Goal: Information Seeking & Learning: Learn about a topic

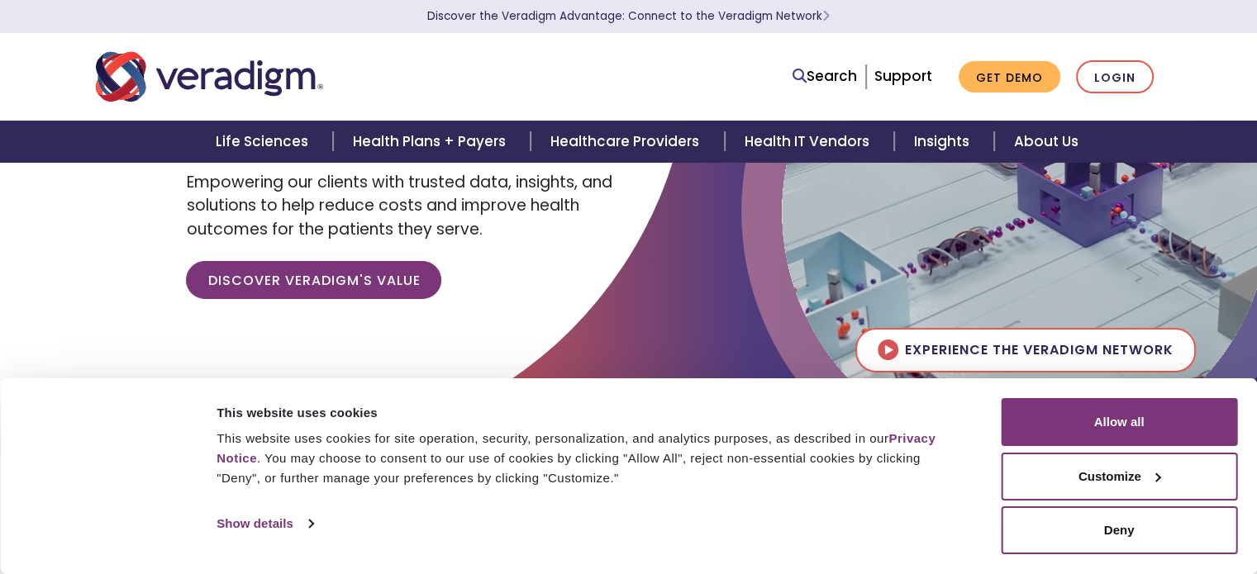
scroll to position [158, 0]
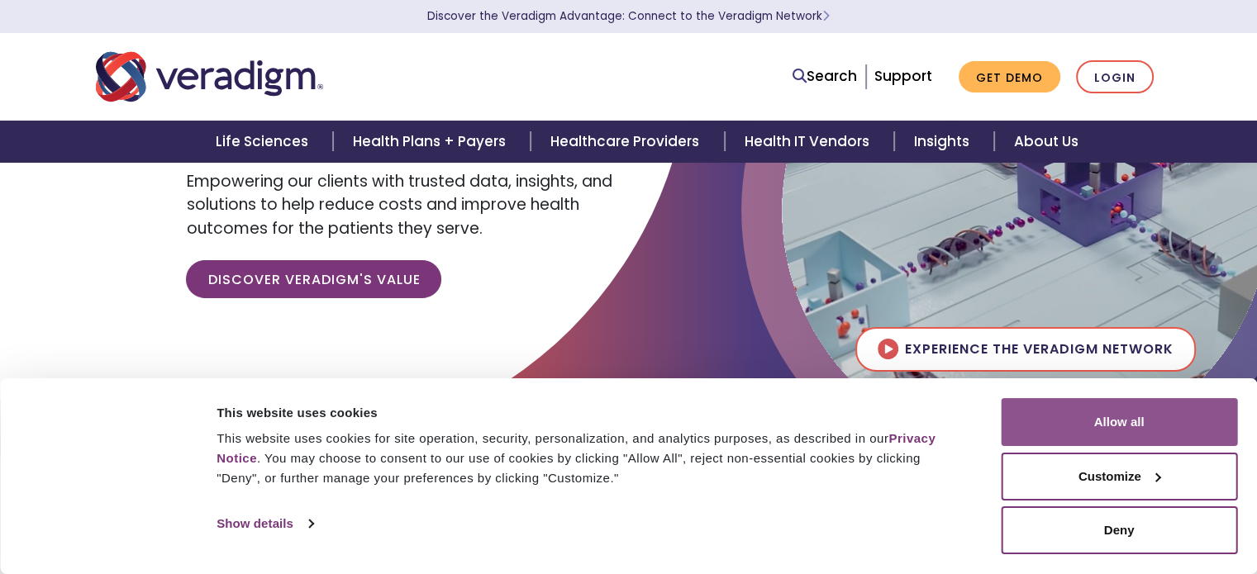
click at [1187, 426] on button "Allow all" at bounding box center [1119, 422] width 236 height 48
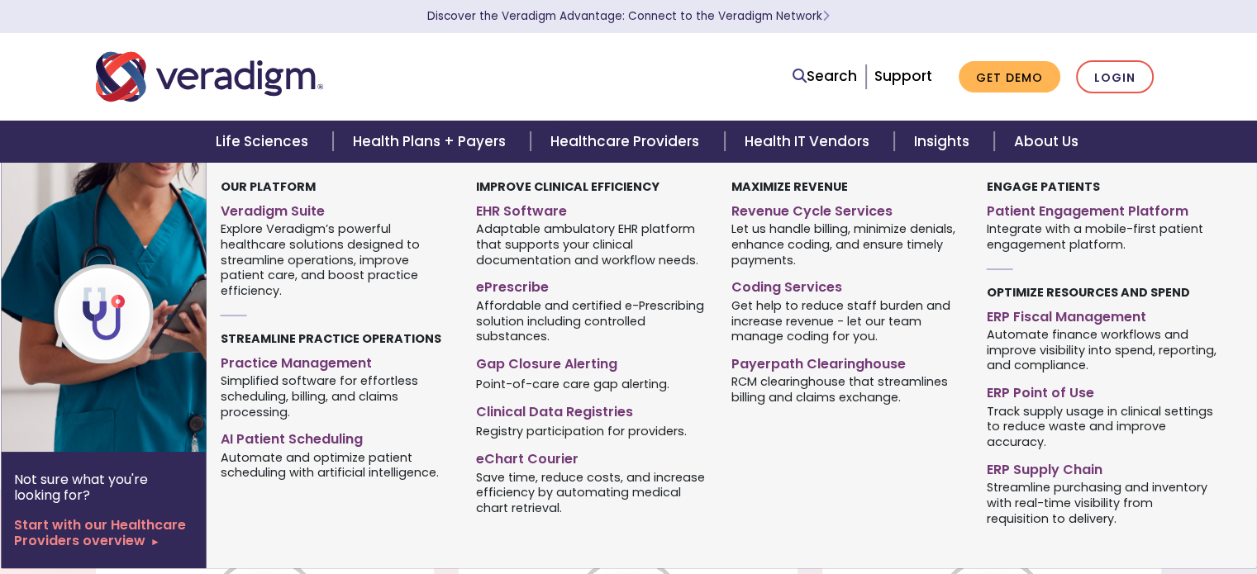
scroll to position [803, 0]
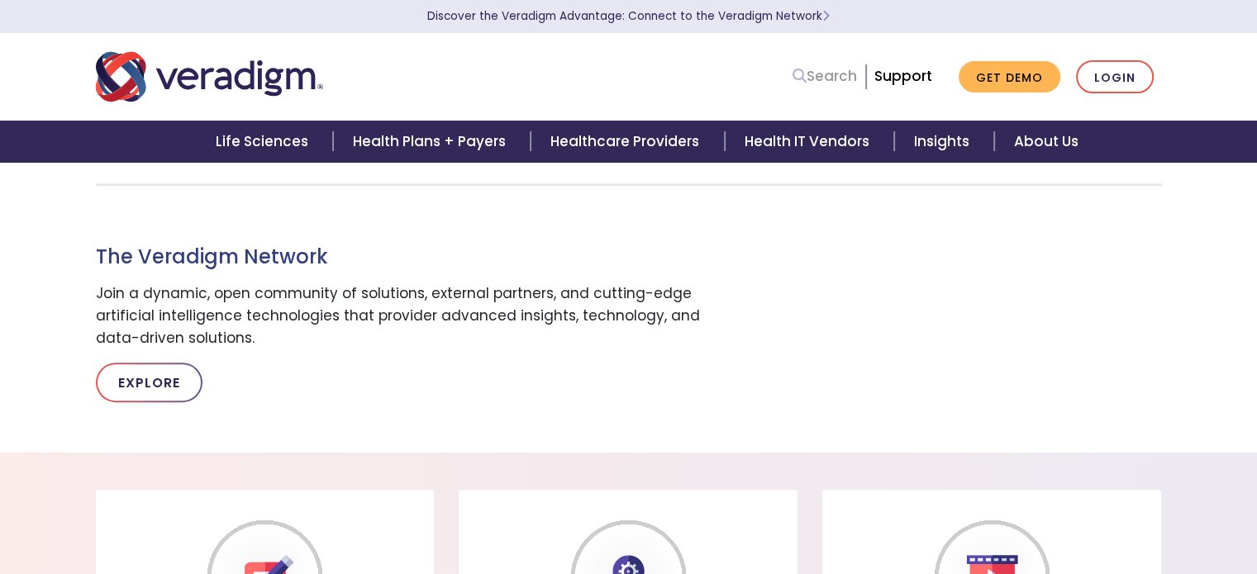
click at [842, 79] on link "Search" at bounding box center [825, 76] width 64 height 22
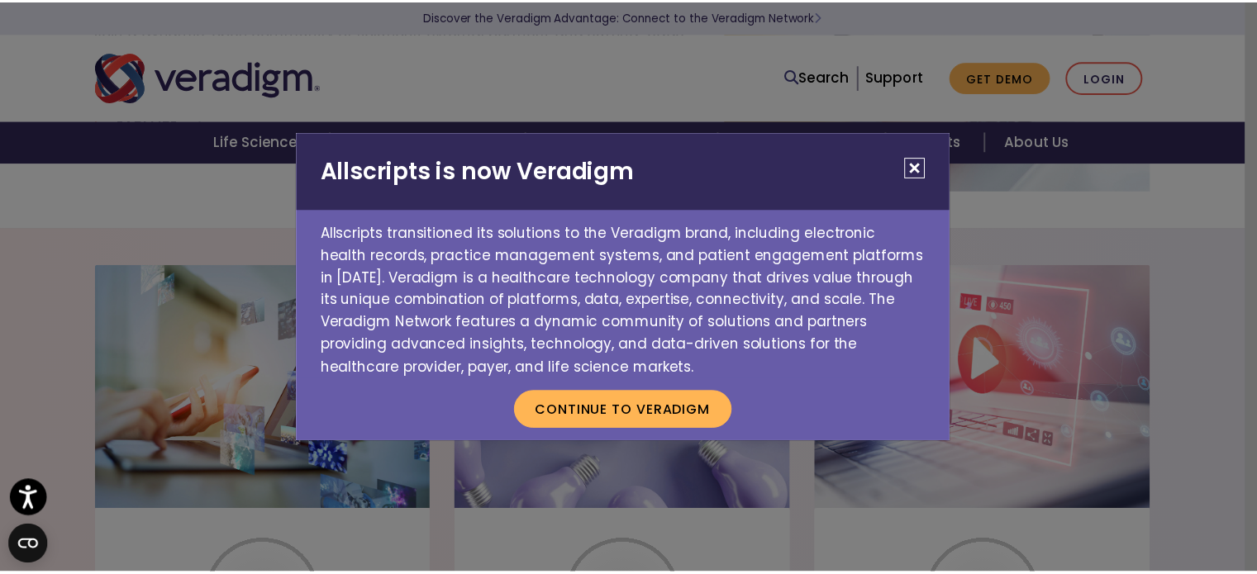
scroll to position [1143, 0]
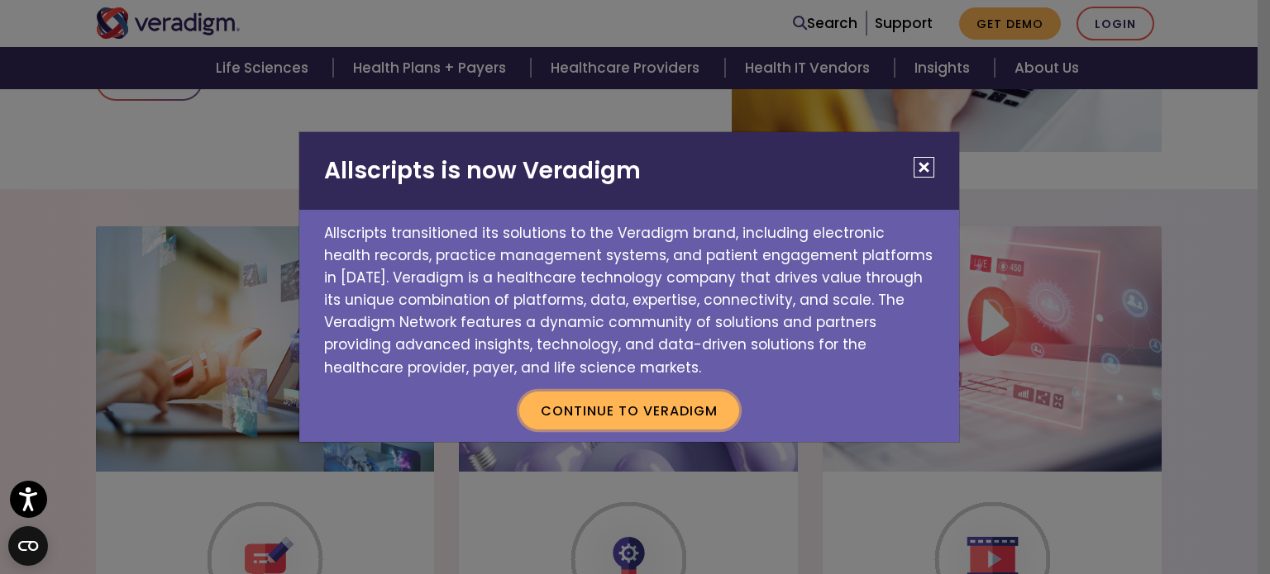
click at [656, 407] on button "Continue to Veradigm" at bounding box center [629, 411] width 220 height 38
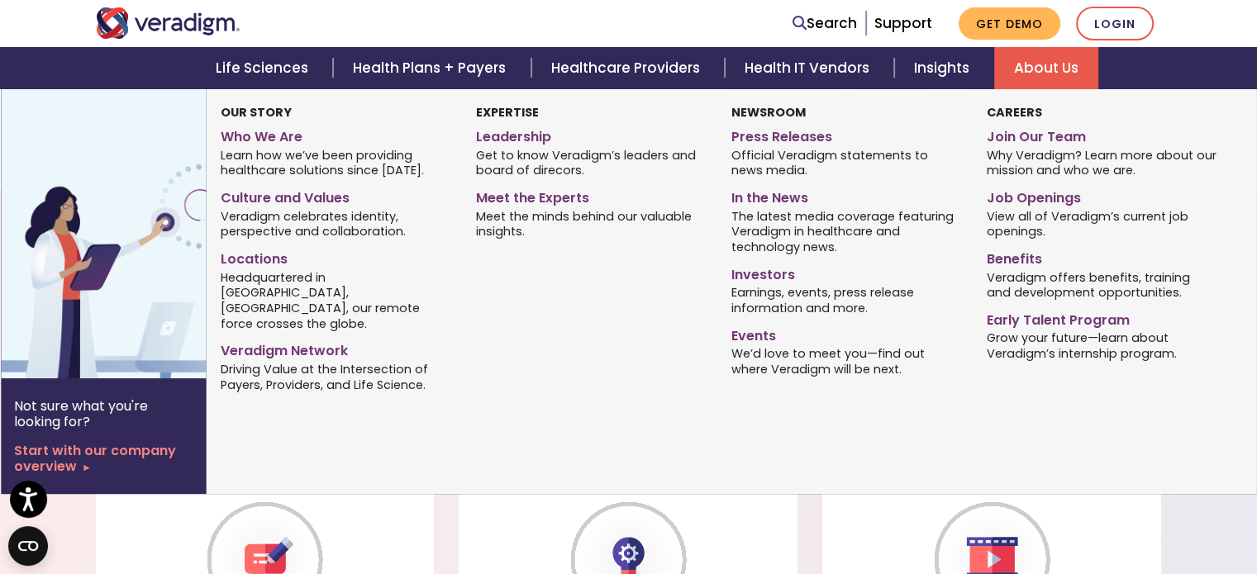
click at [1063, 65] on link "About Us" at bounding box center [1046, 68] width 104 height 42
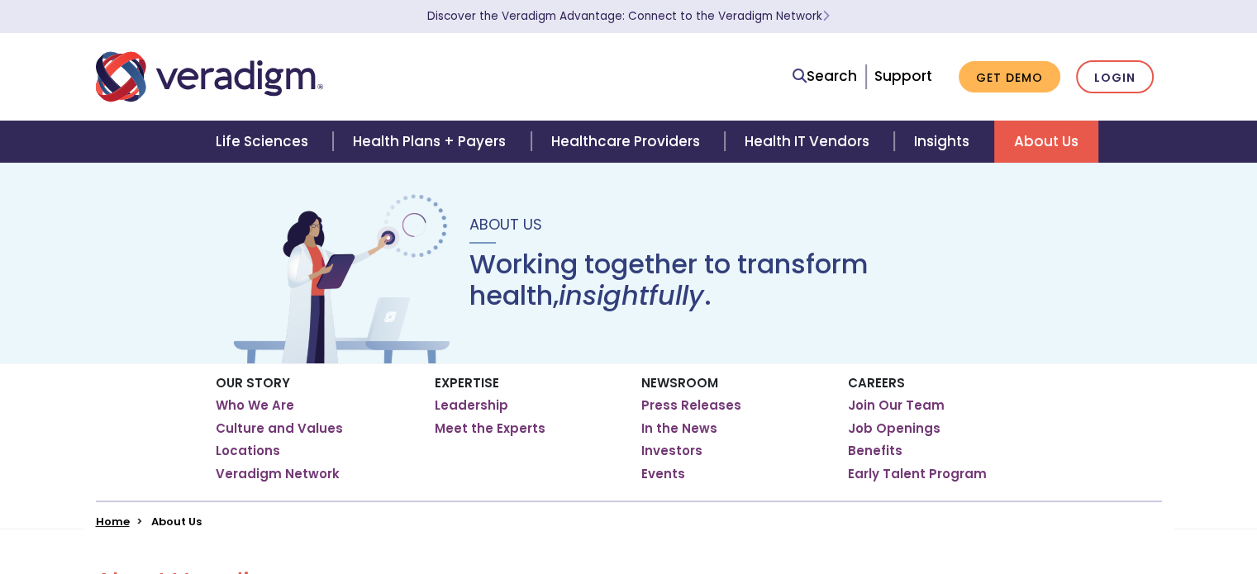
click at [1044, 136] on link "About Us" at bounding box center [1046, 142] width 104 height 42
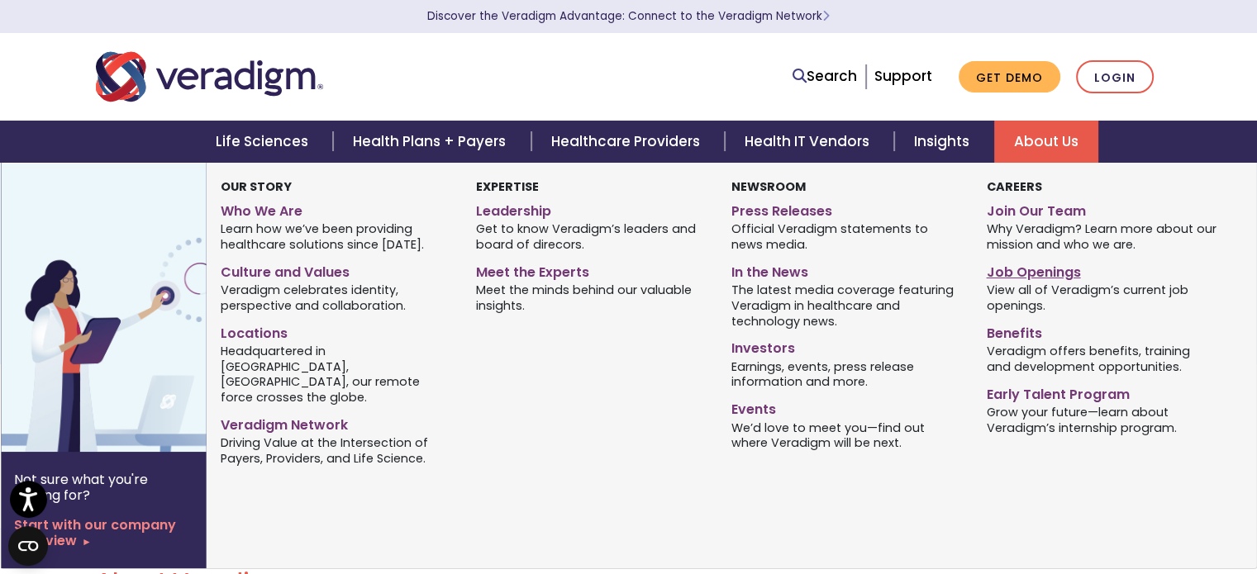
click at [1025, 279] on link "Job Openings" at bounding box center [1101, 270] width 231 height 24
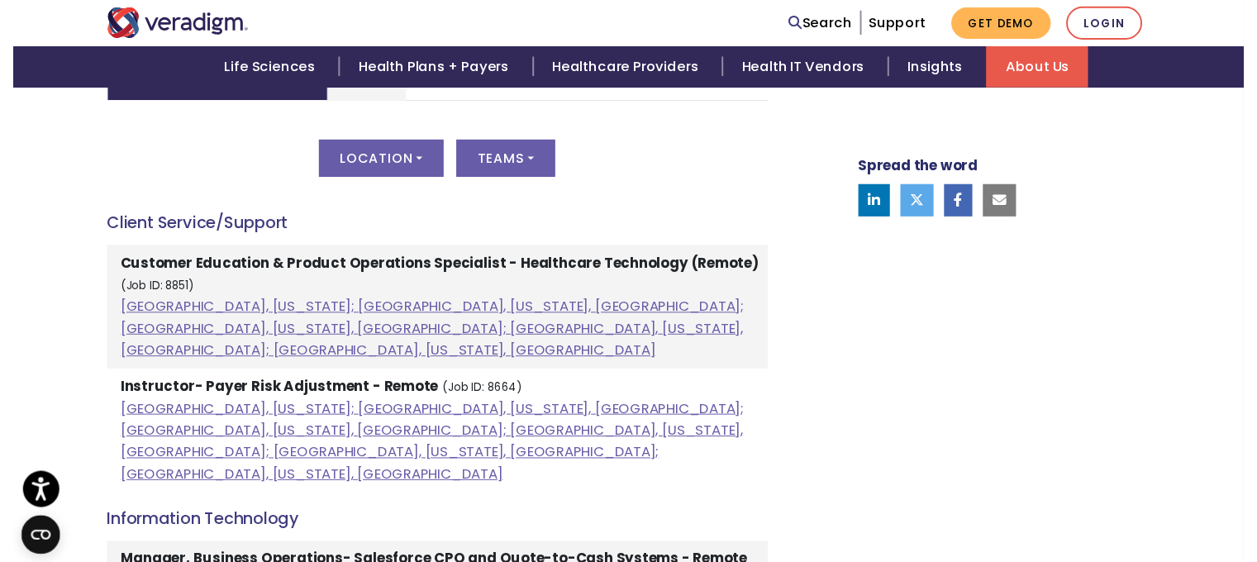
scroll to position [863, 0]
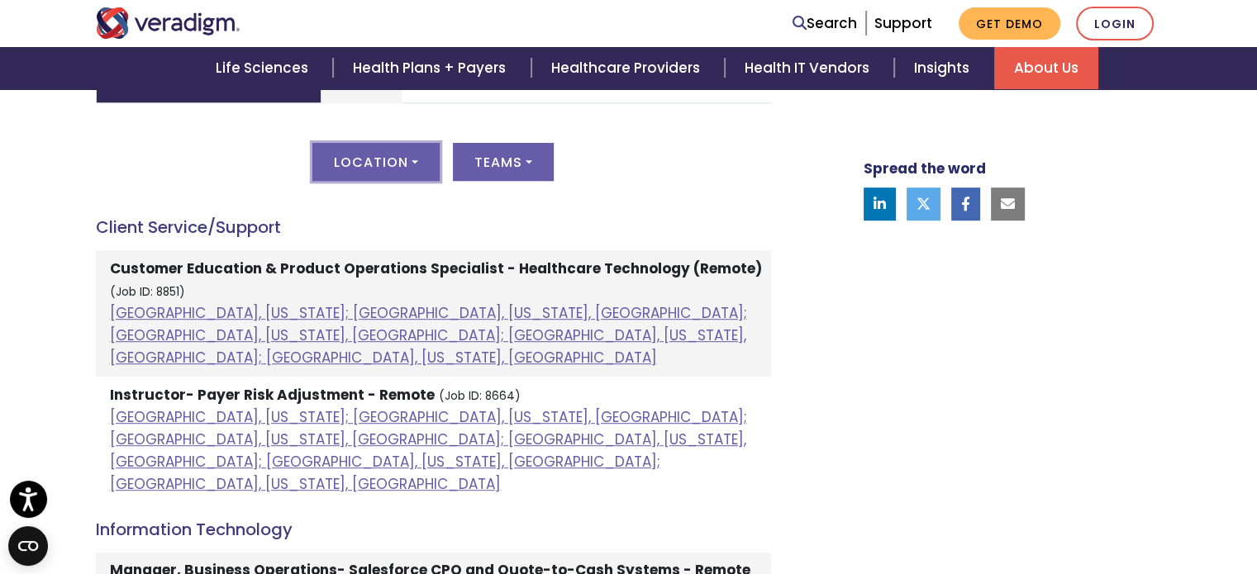
click at [399, 174] on button "Location" at bounding box center [375, 162] width 127 height 38
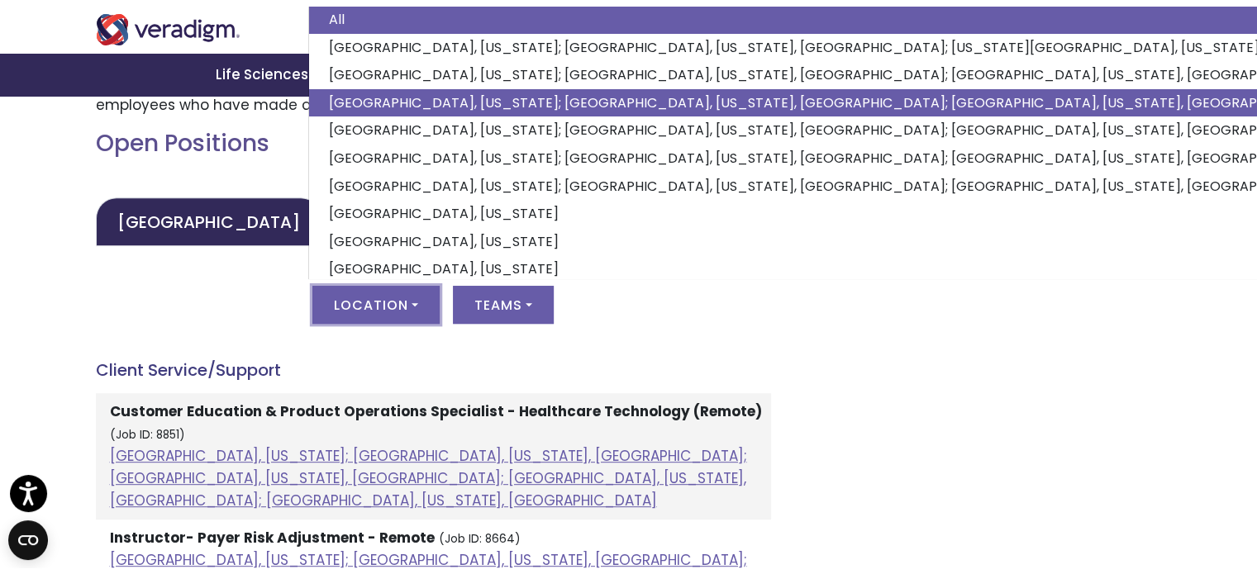
scroll to position [724, 0]
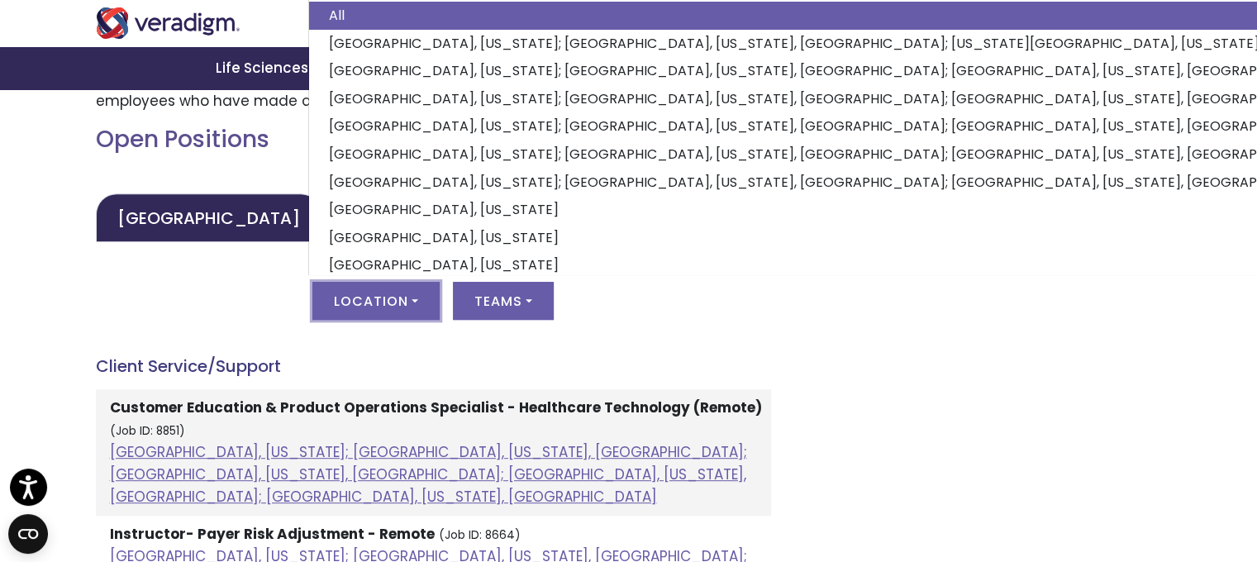
click at [618, 331] on div "Location All [GEOGRAPHIC_DATA], [US_STATE]; [GEOGRAPHIC_DATA], [US_STATE], [GEO…" at bounding box center [433, 311] width 675 height 58
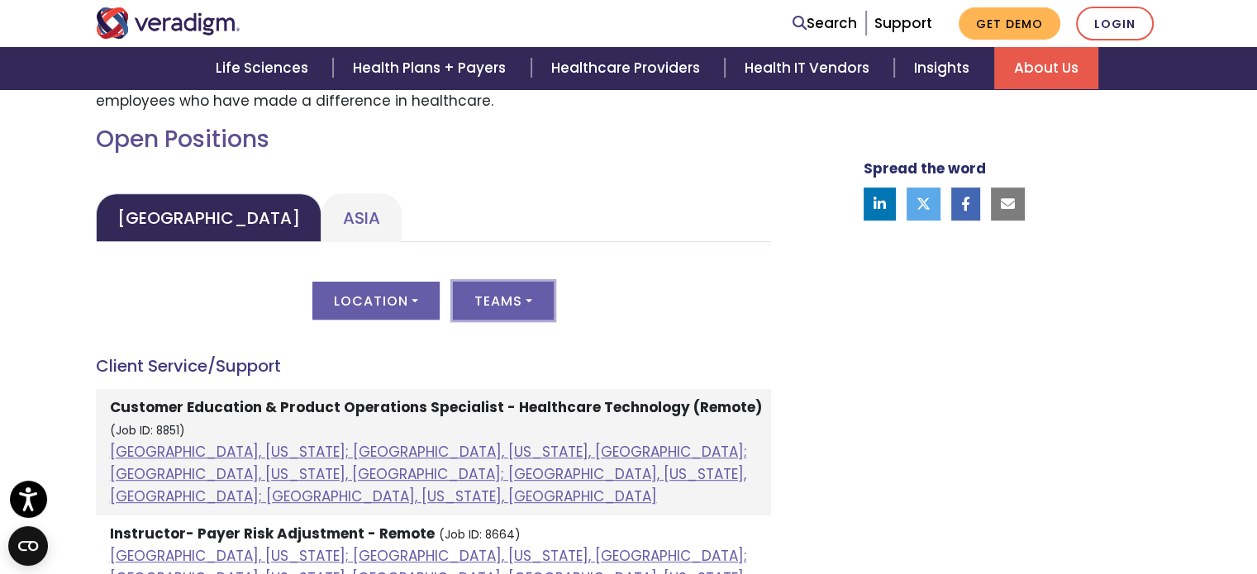
click at [488, 289] on button "Teams" at bounding box center [503, 301] width 101 height 38
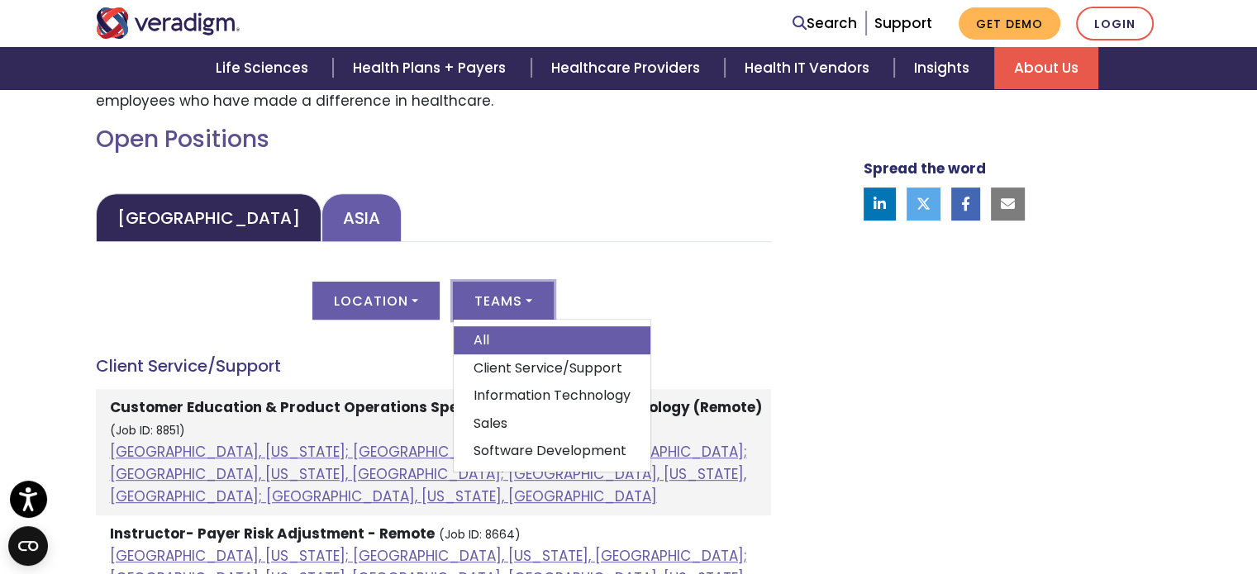
click at [322, 214] on link "Asia" at bounding box center [362, 217] width 80 height 49
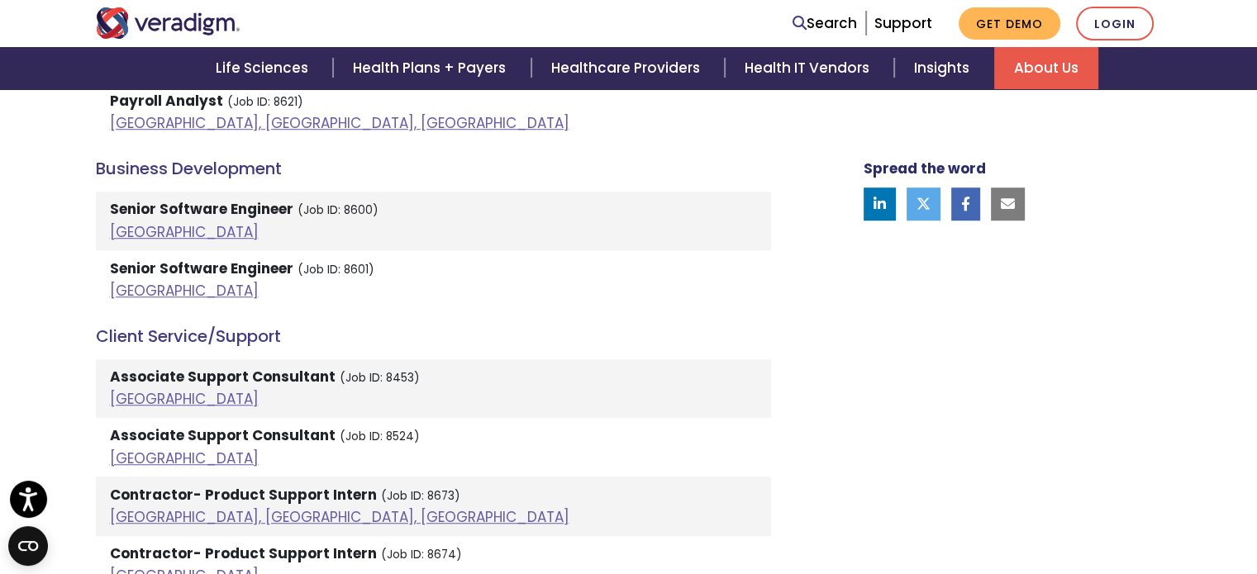
scroll to position [1090, 0]
click at [128, 236] on link "[GEOGRAPHIC_DATA]" at bounding box center [184, 232] width 149 height 20
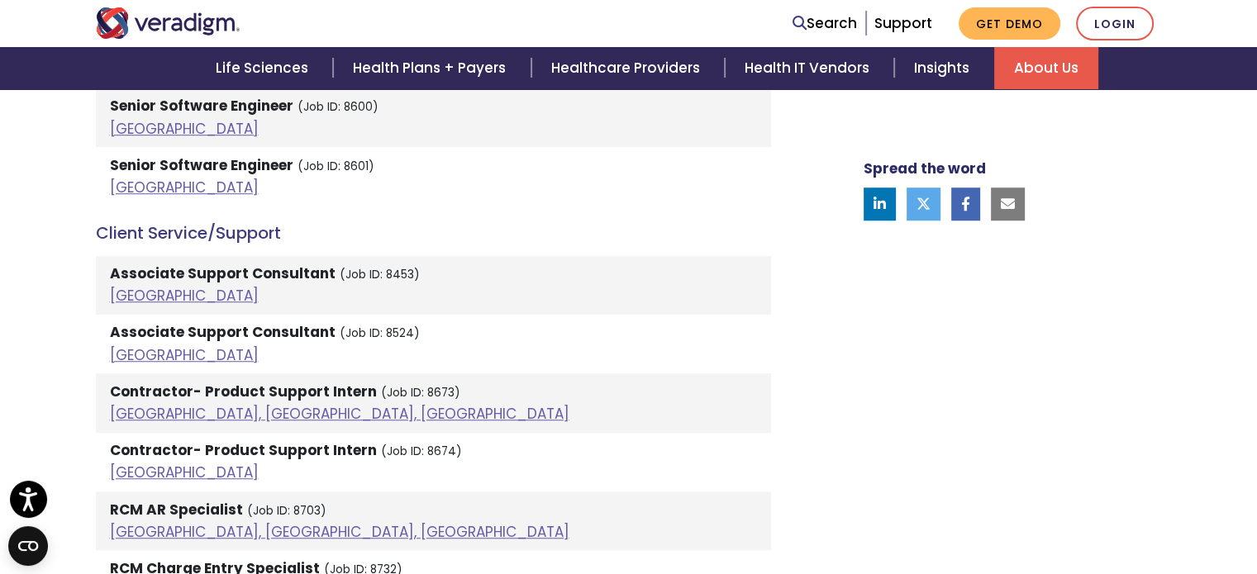
scroll to position [1139, 0]
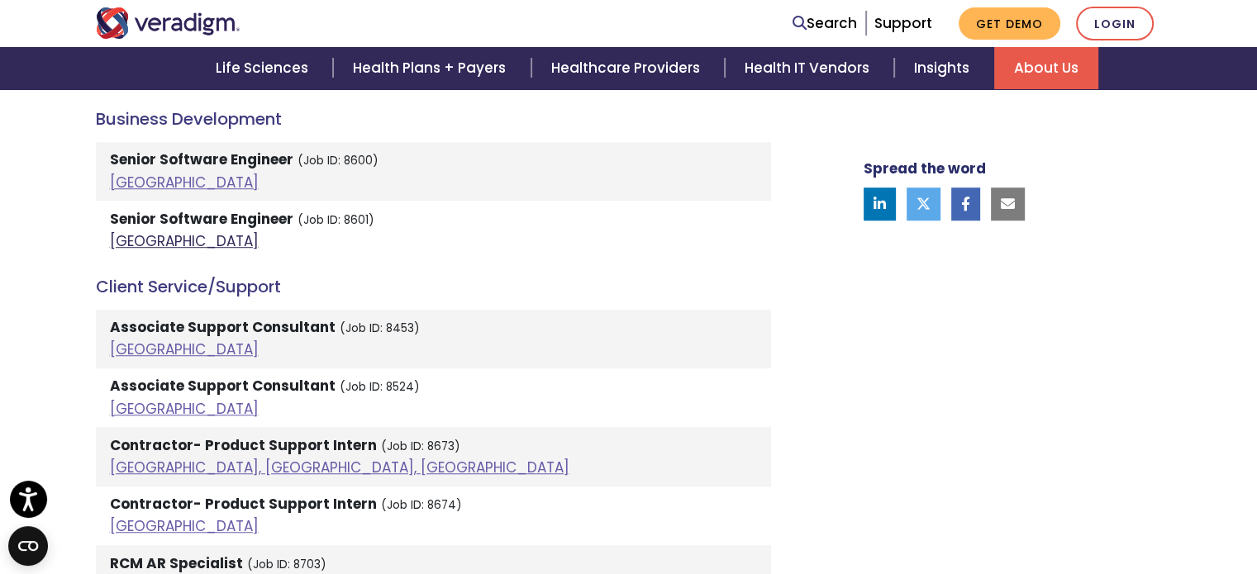
click at [124, 241] on link "[GEOGRAPHIC_DATA]" at bounding box center [184, 241] width 149 height 20
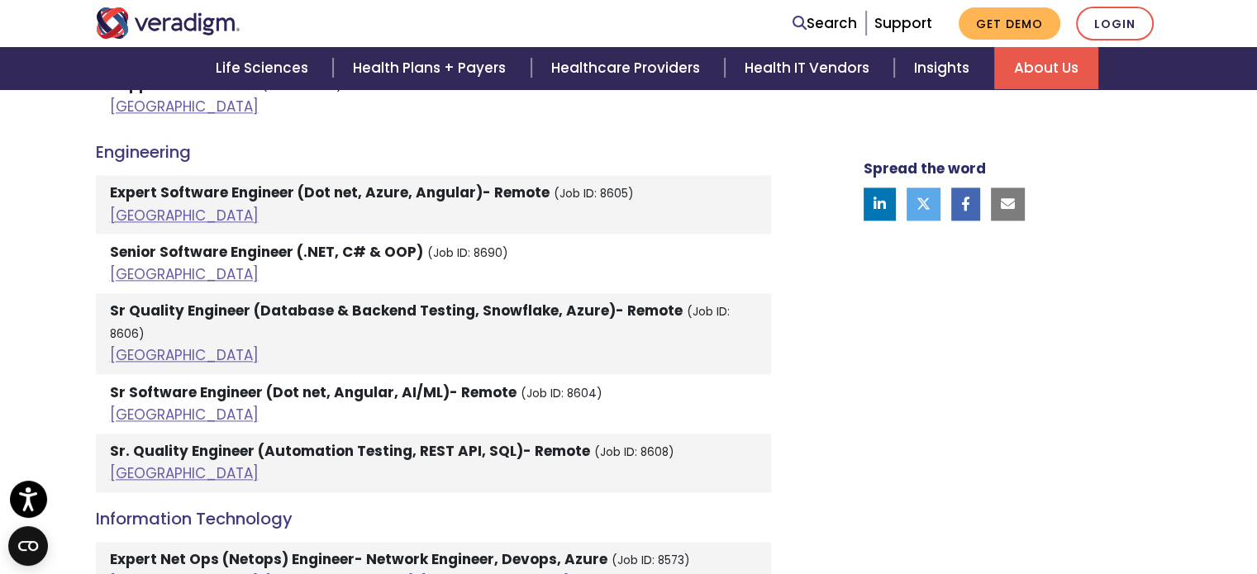
scroll to position [2149, 0]
click at [126, 272] on link "[GEOGRAPHIC_DATA]" at bounding box center [184, 274] width 149 height 20
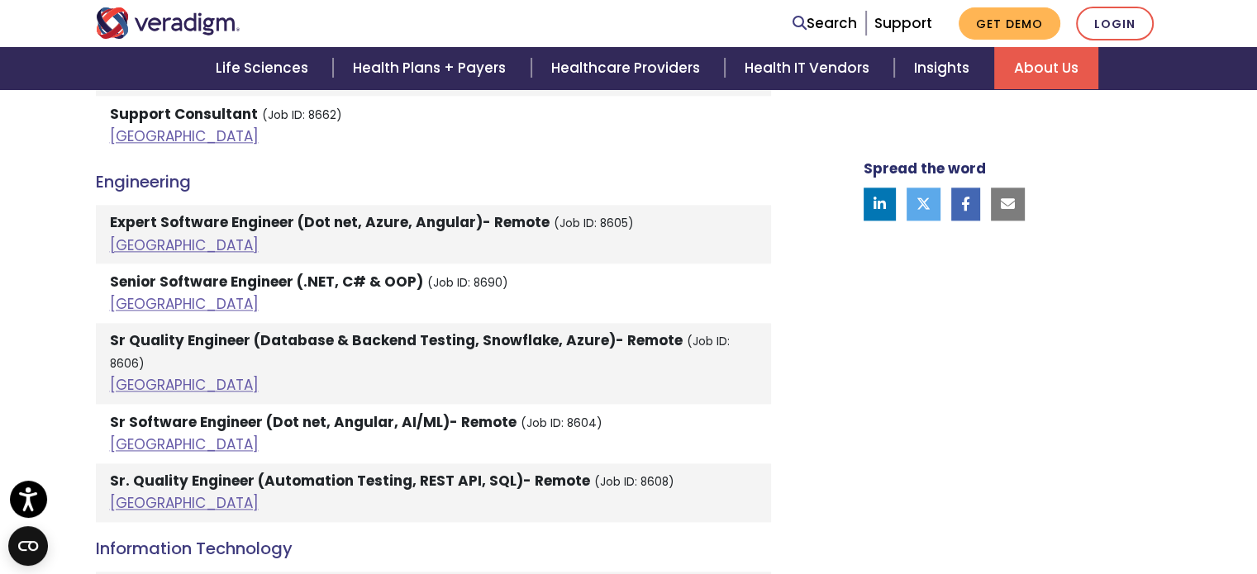
scroll to position [2116, 0]
